Goal: Transaction & Acquisition: Obtain resource

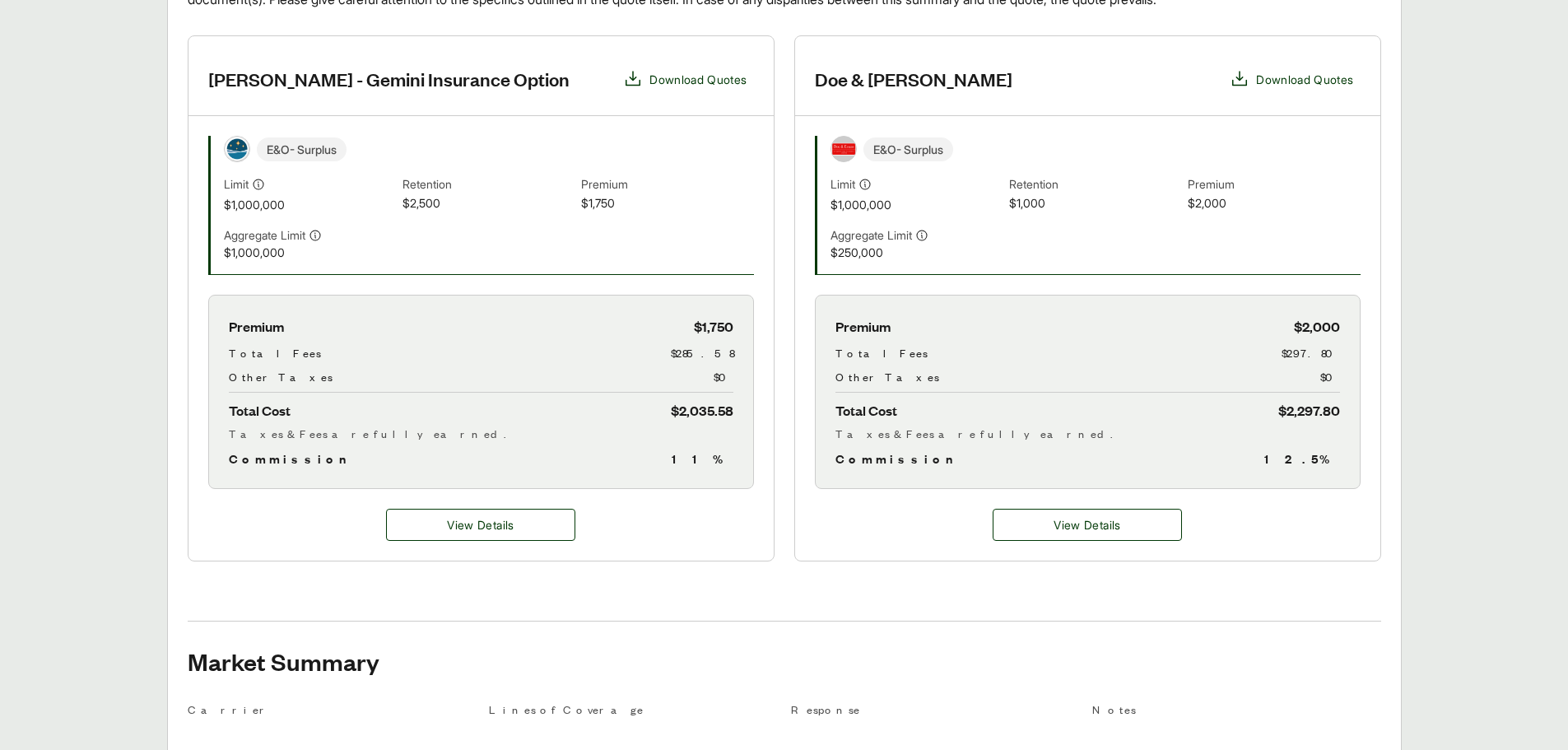
scroll to position [411, 0]
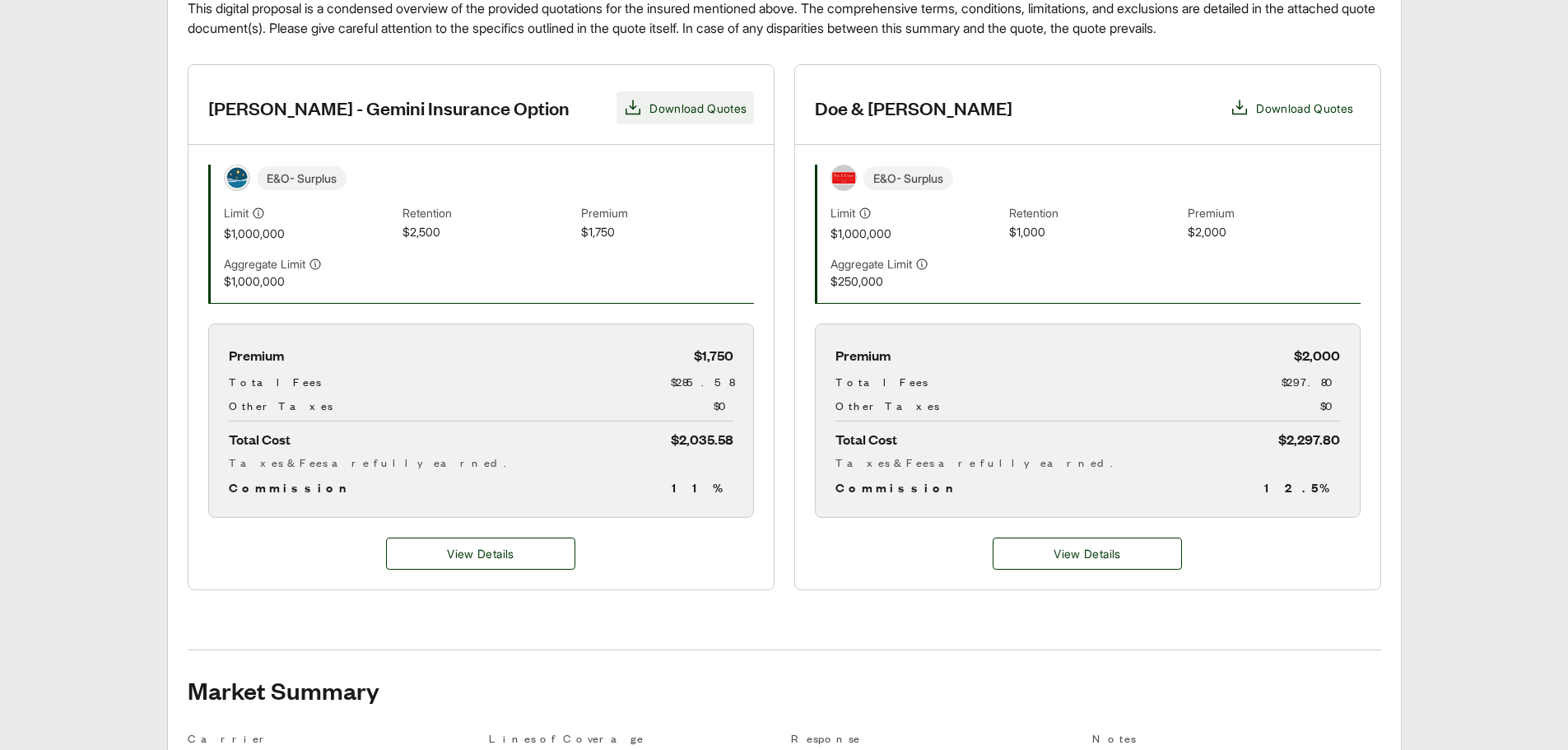
click at [711, 110] on span "Download Quotes" at bounding box center [698, 108] width 98 height 17
click at [1005, 104] on header "Doe & [PERSON_NAME] Download Quotes" at bounding box center [1088, 105] width 586 height 80
click at [1273, 105] on span "Download Quotes" at bounding box center [1305, 108] width 98 height 17
click at [1433, 504] on main "Executive Summary Thank you for partnering with Anzen on your Executive Risk in…" at bounding box center [784, 702] width 1568 height 1620
click at [713, 111] on span "Download Quotes" at bounding box center [698, 108] width 98 height 17
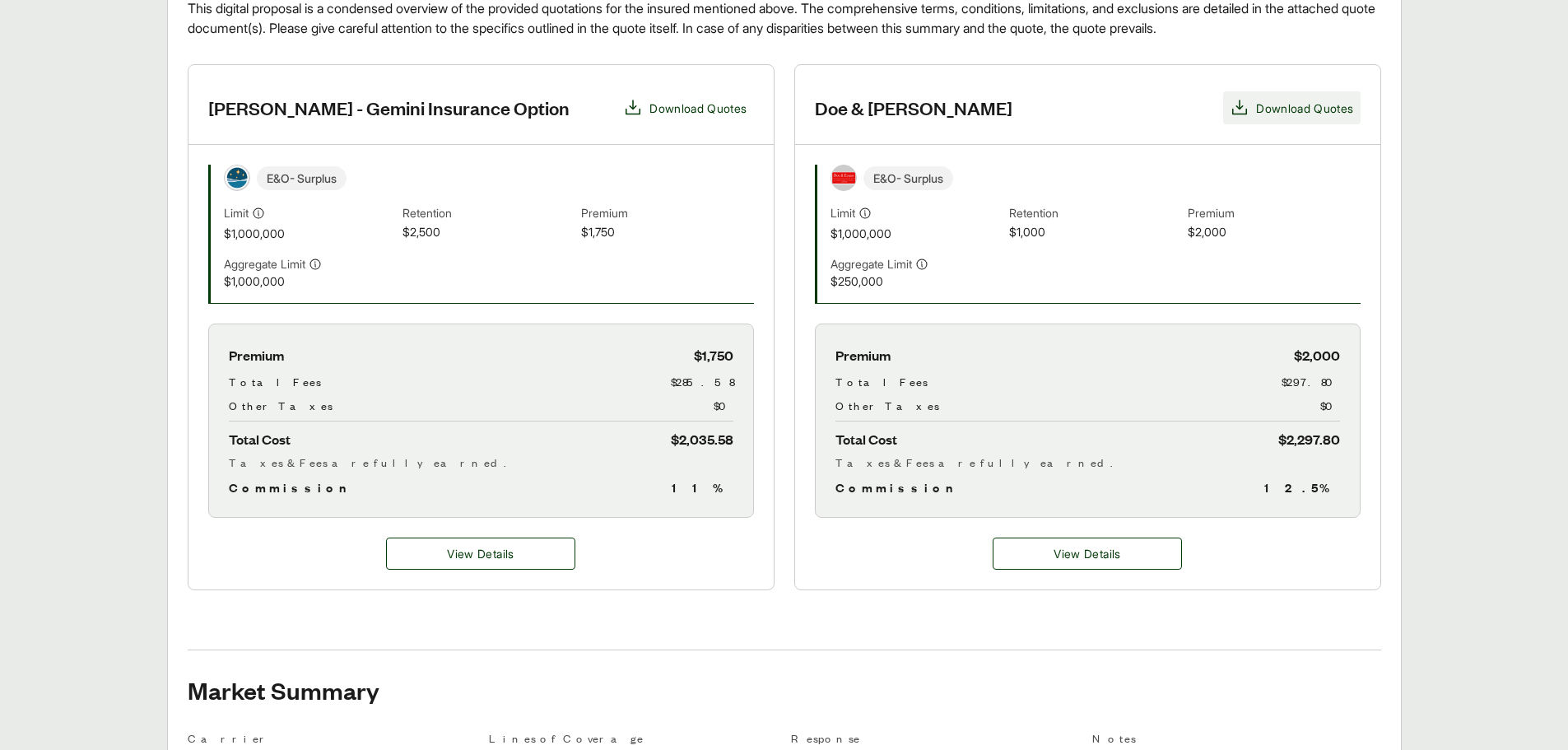
click at [1325, 109] on span "Download Quotes" at bounding box center [1305, 108] width 98 height 17
